Goal: Task Accomplishment & Management: Complete application form

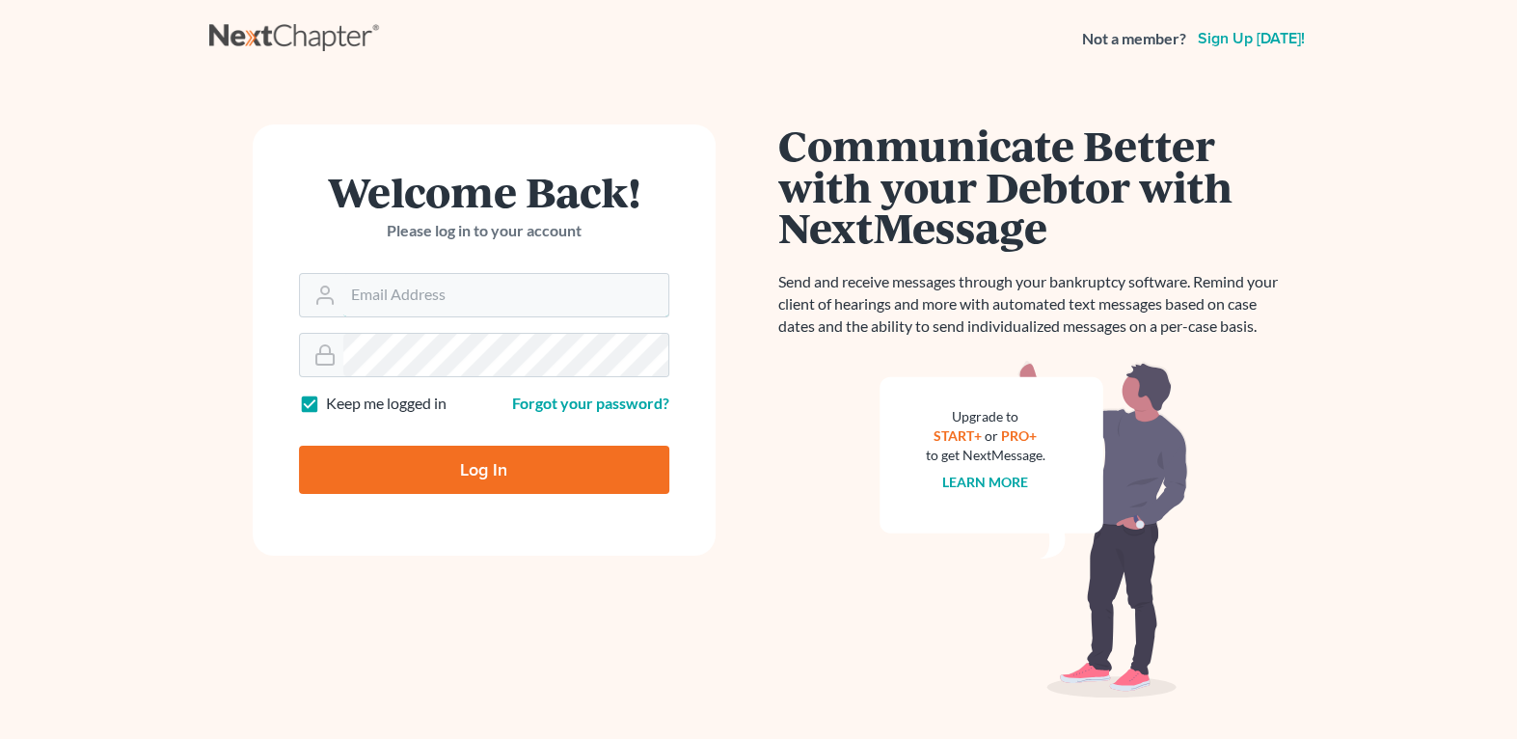
type input "[PERSON_NAME][EMAIL_ADDRESS][DOMAIN_NAME]"
click at [483, 460] on input "Log In" at bounding box center [484, 469] width 370 height 48
type input "Thinking..."
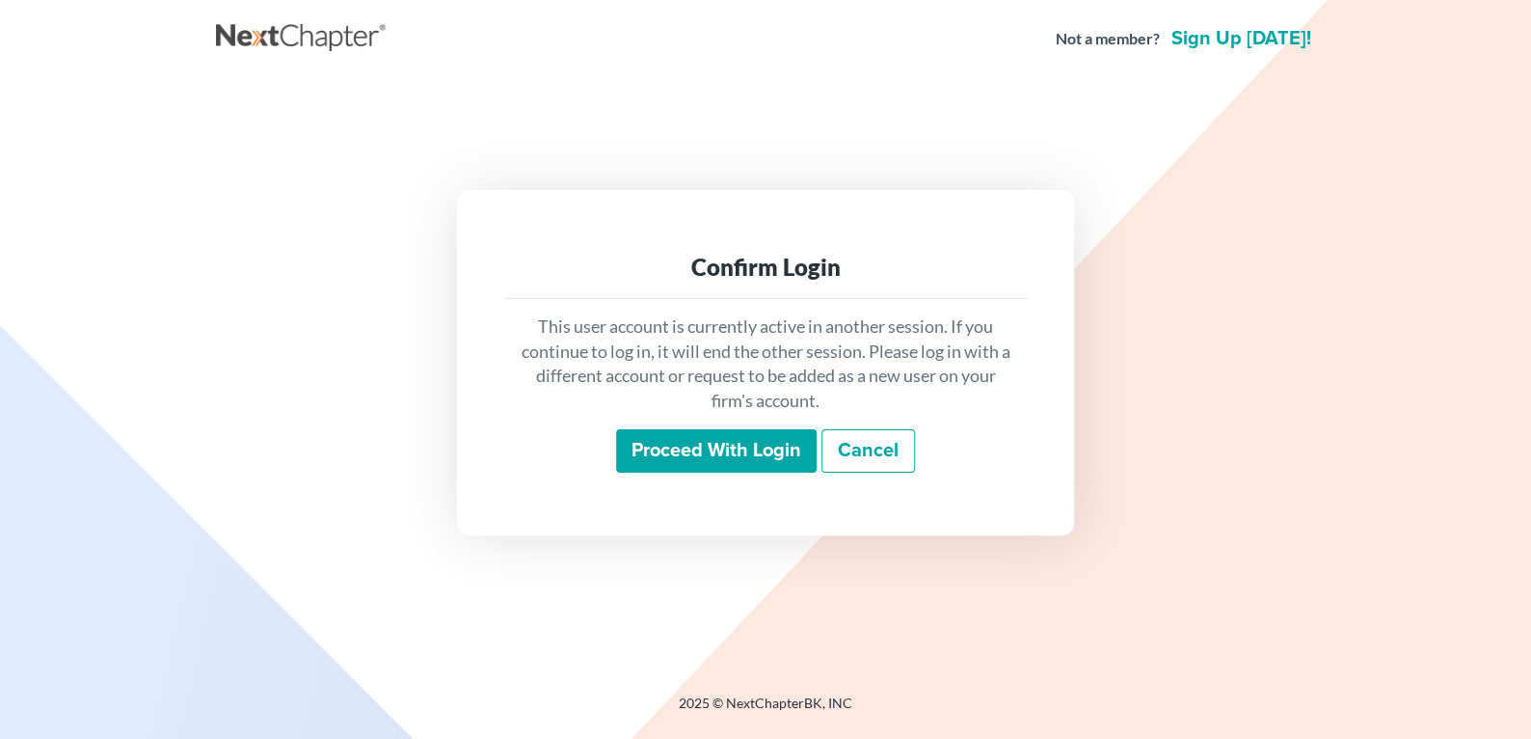
click at [772, 446] on input "Proceed with login" at bounding box center [716, 451] width 201 height 44
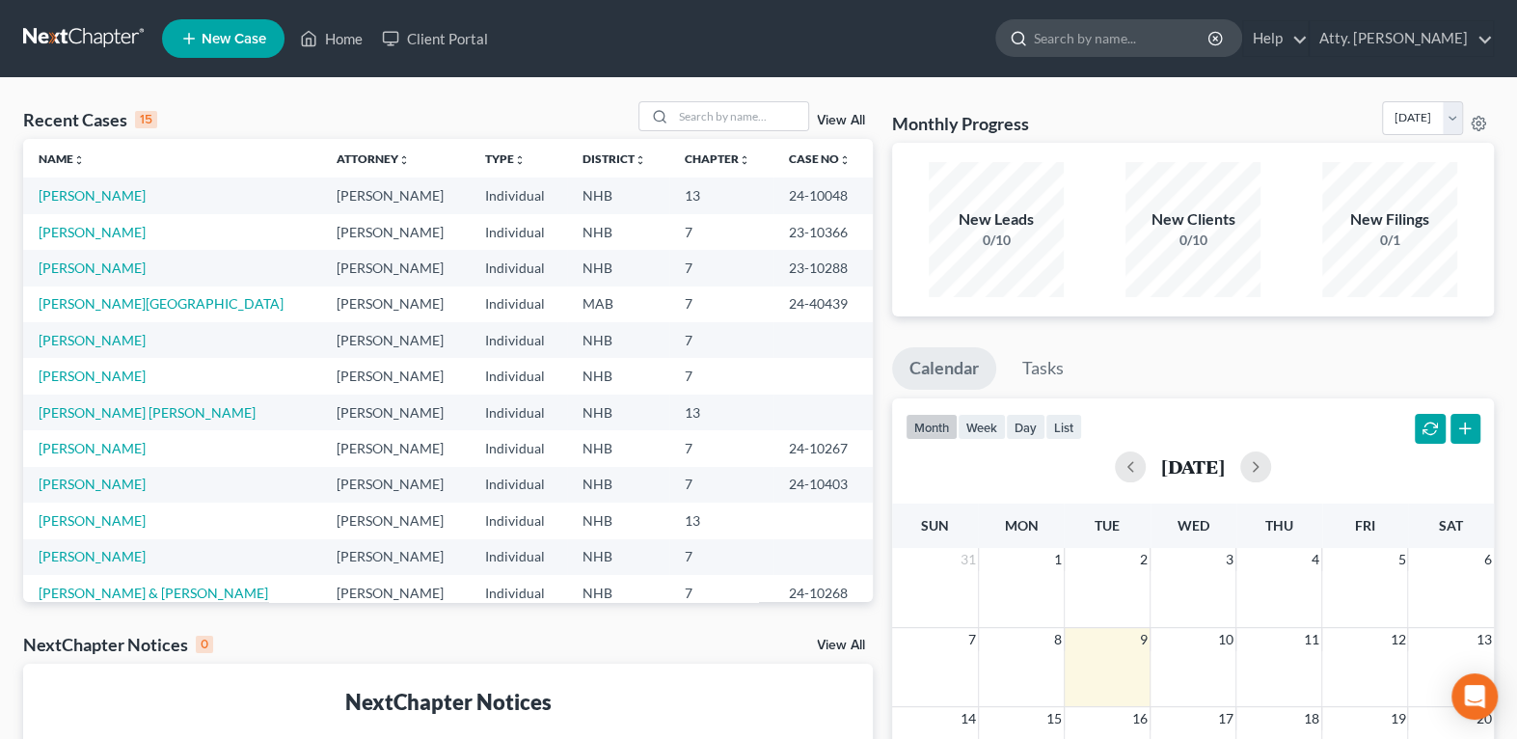
click at [1124, 37] on input "search" at bounding box center [1122, 38] width 176 height 36
click at [1294, 36] on link "Help" at bounding box center [1275, 38] width 65 height 35
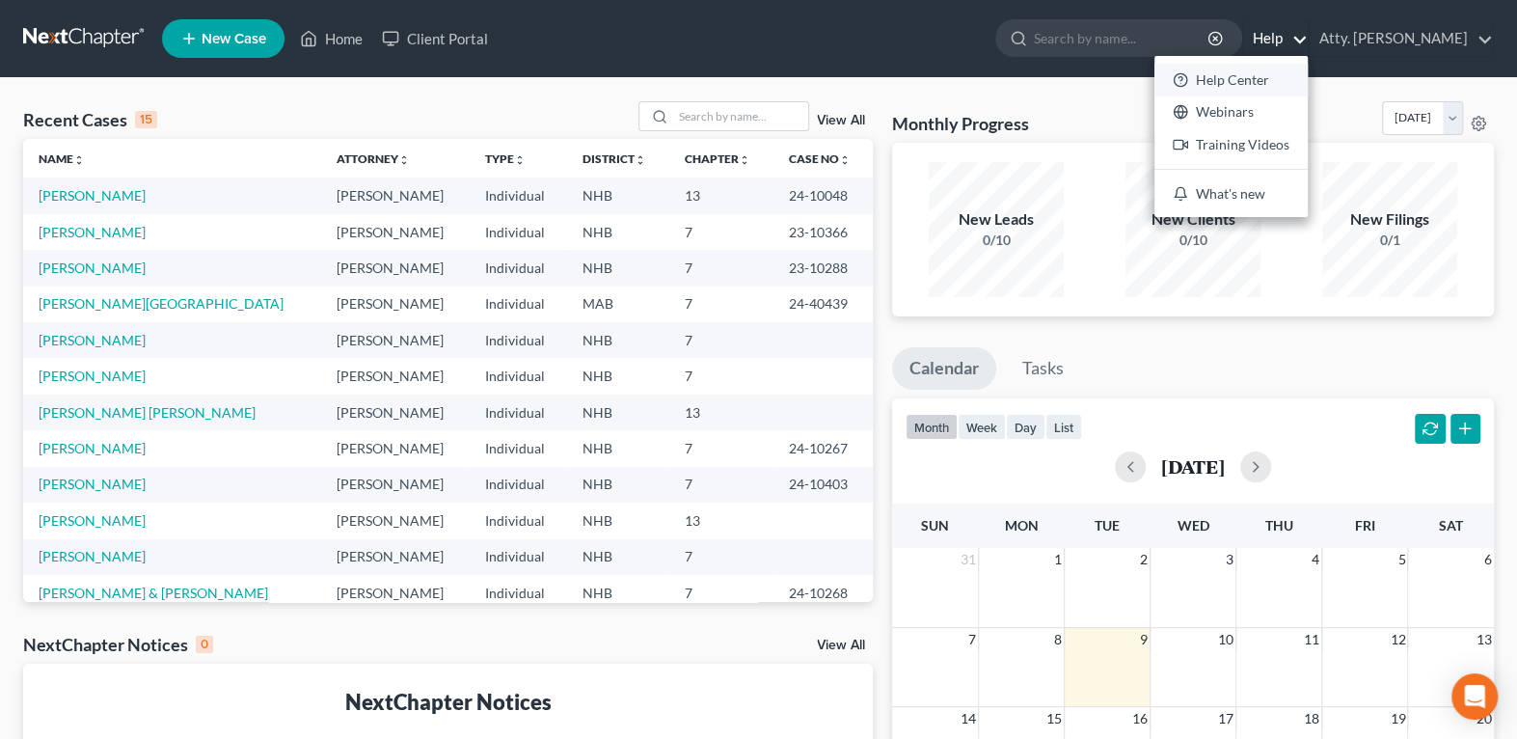
click at [1256, 74] on link "Help Center" at bounding box center [1230, 80] width 153 height 33
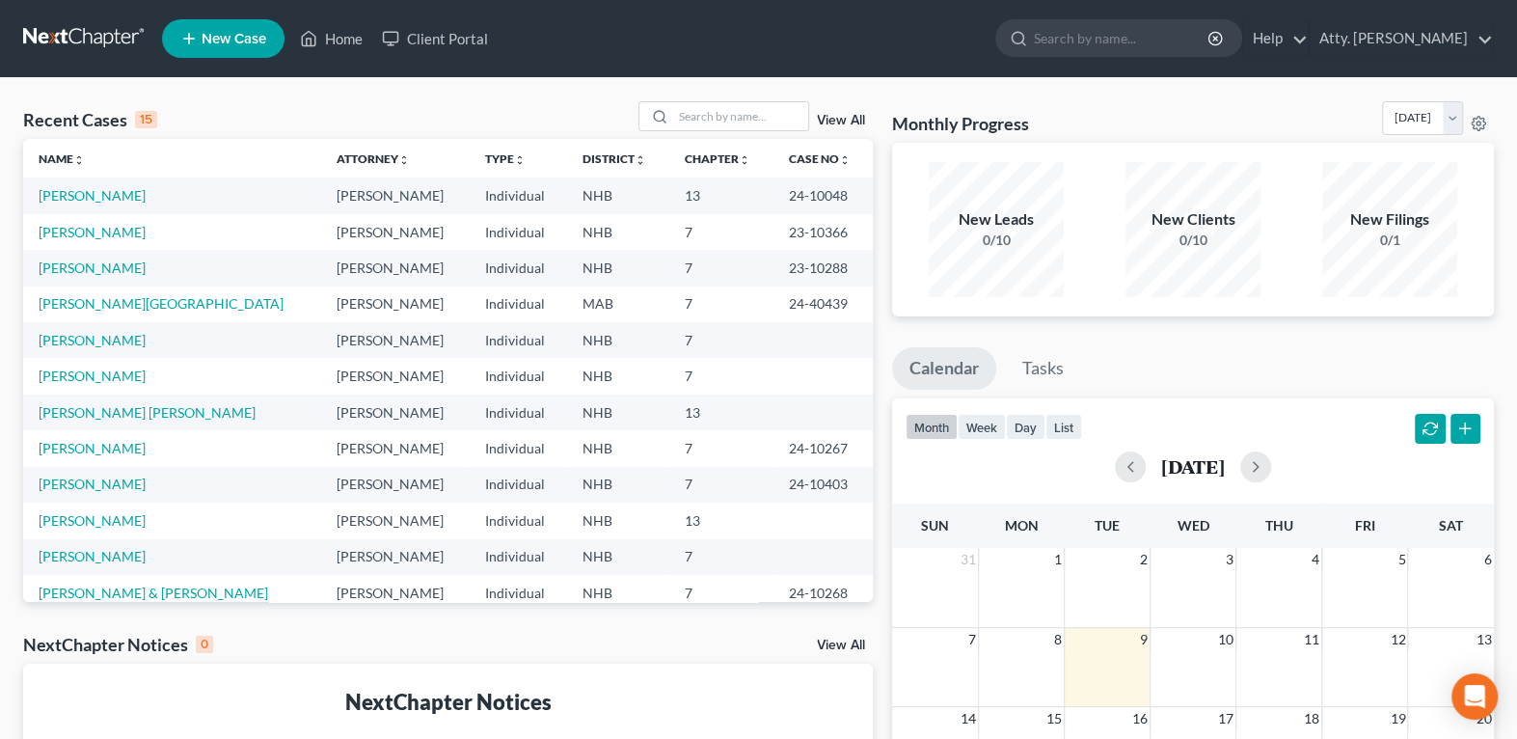
click at [231, 42] on span "New Case" at bounding box center [234, 39] width 65 height 14
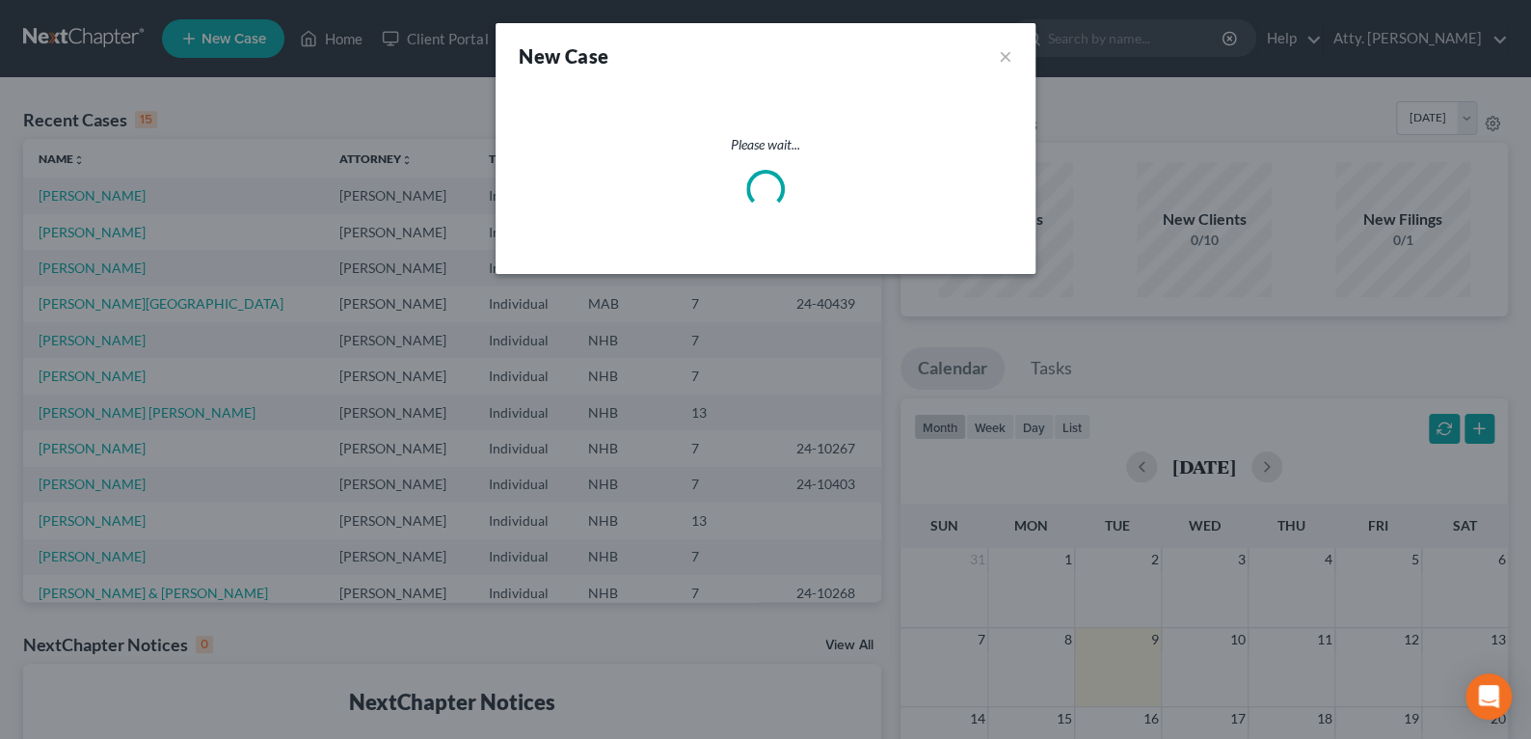
select select "50"
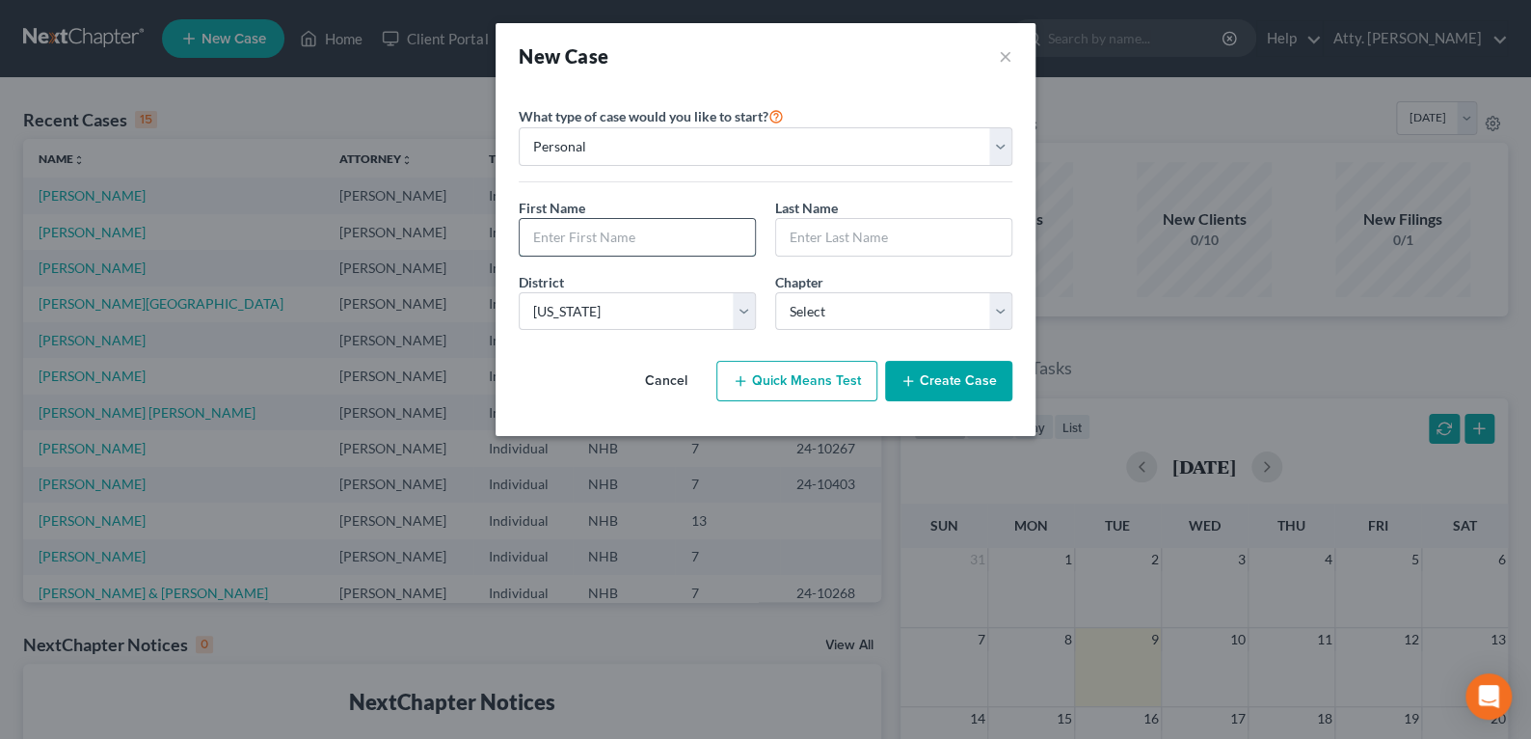
click at [572, 236] on input "text" at bounding box center [637, 237] width 235 height 37
type input "[PERSON_NAME]"
click at [993, 310] on select "Select 7 11 12 13" at bounding box center [893, 311] width 237 height 39
select select "0"
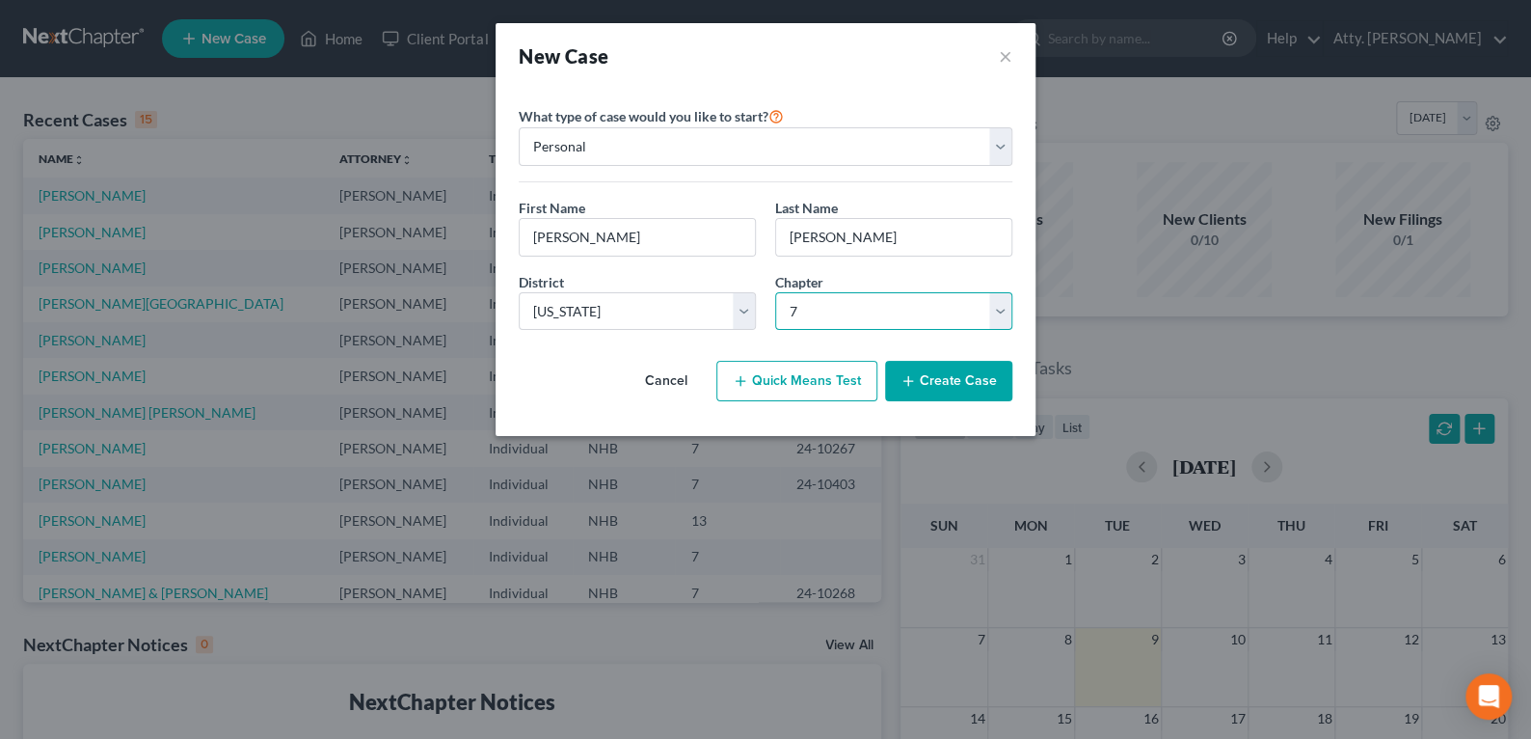
click at [775, 292] on select "Select 7 11 12 13" at bounding box center [893, 311] width 237 height 39
click at [944, 389] on button "Create Case" at bounding box center [948, 381] width 127 height 40
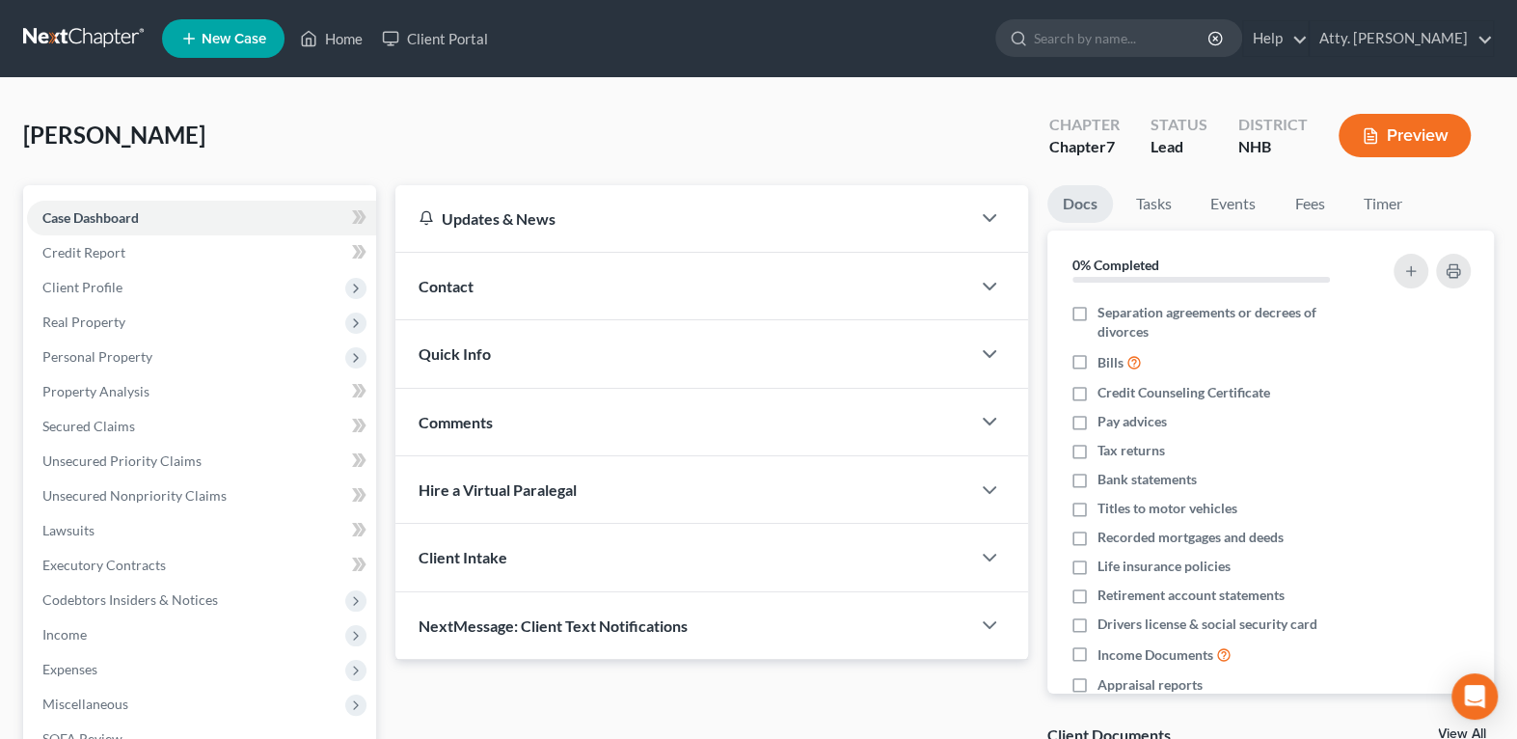
click at [633, 533] on div "Client Intake" at bounding box center [682, 557] width 575 height 67
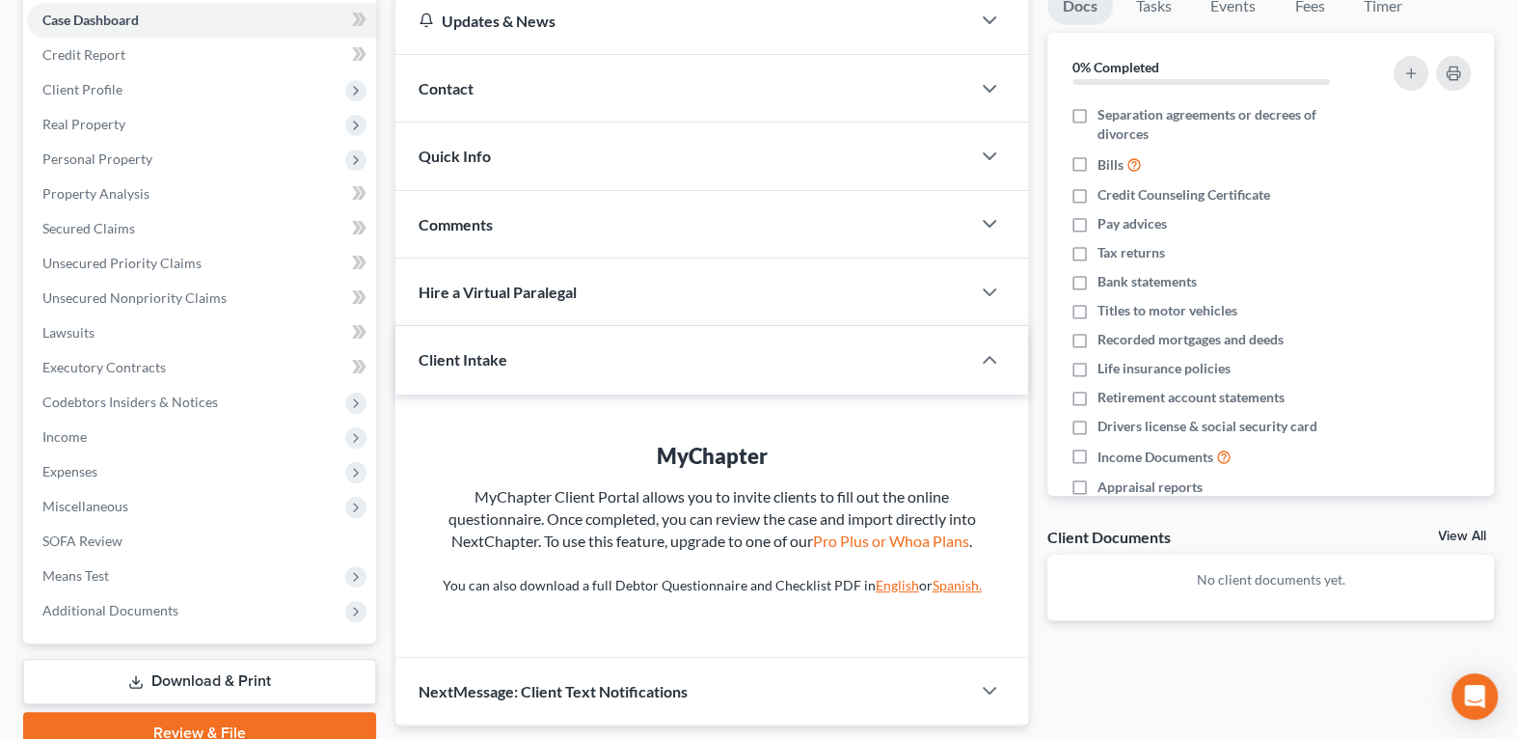
scroll to position [283, 0]
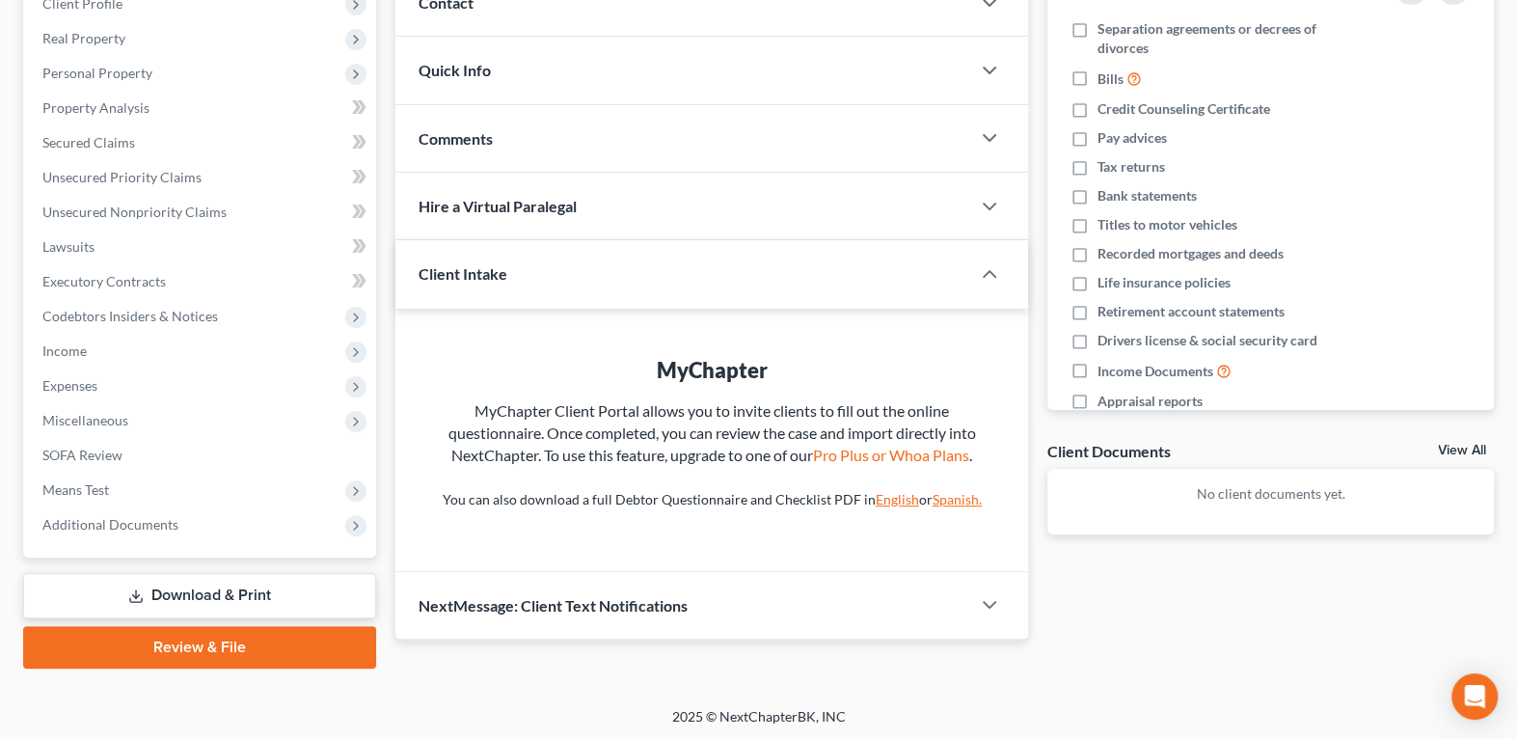
click at [886, 498] on link "English" at bounding box center [897, 499] width 43 height 16
